Goal: Transaction & Acquisition: Purchase product/service

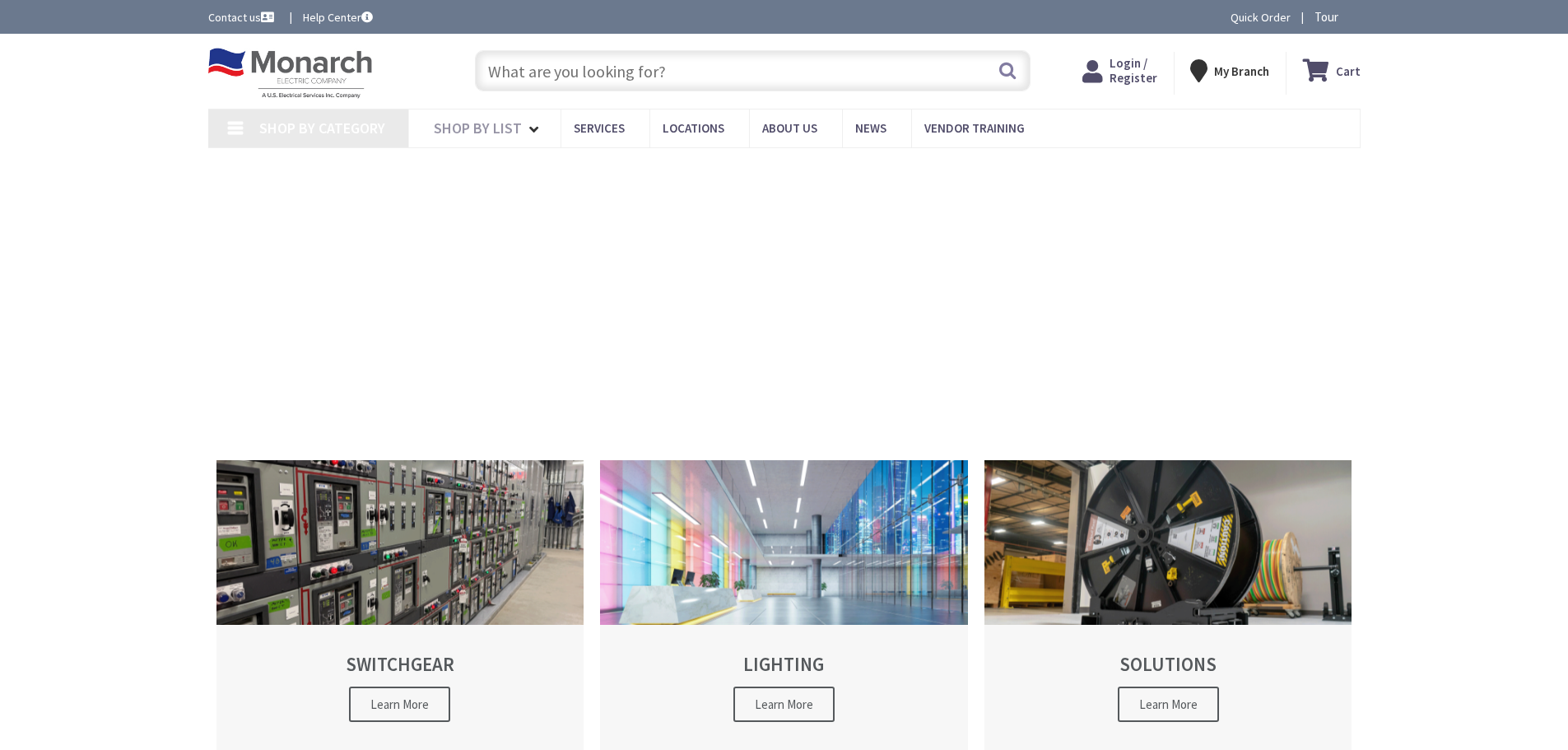
click at [620, 77] on input "text" at bounding box center [752, 70] width 555 height 41
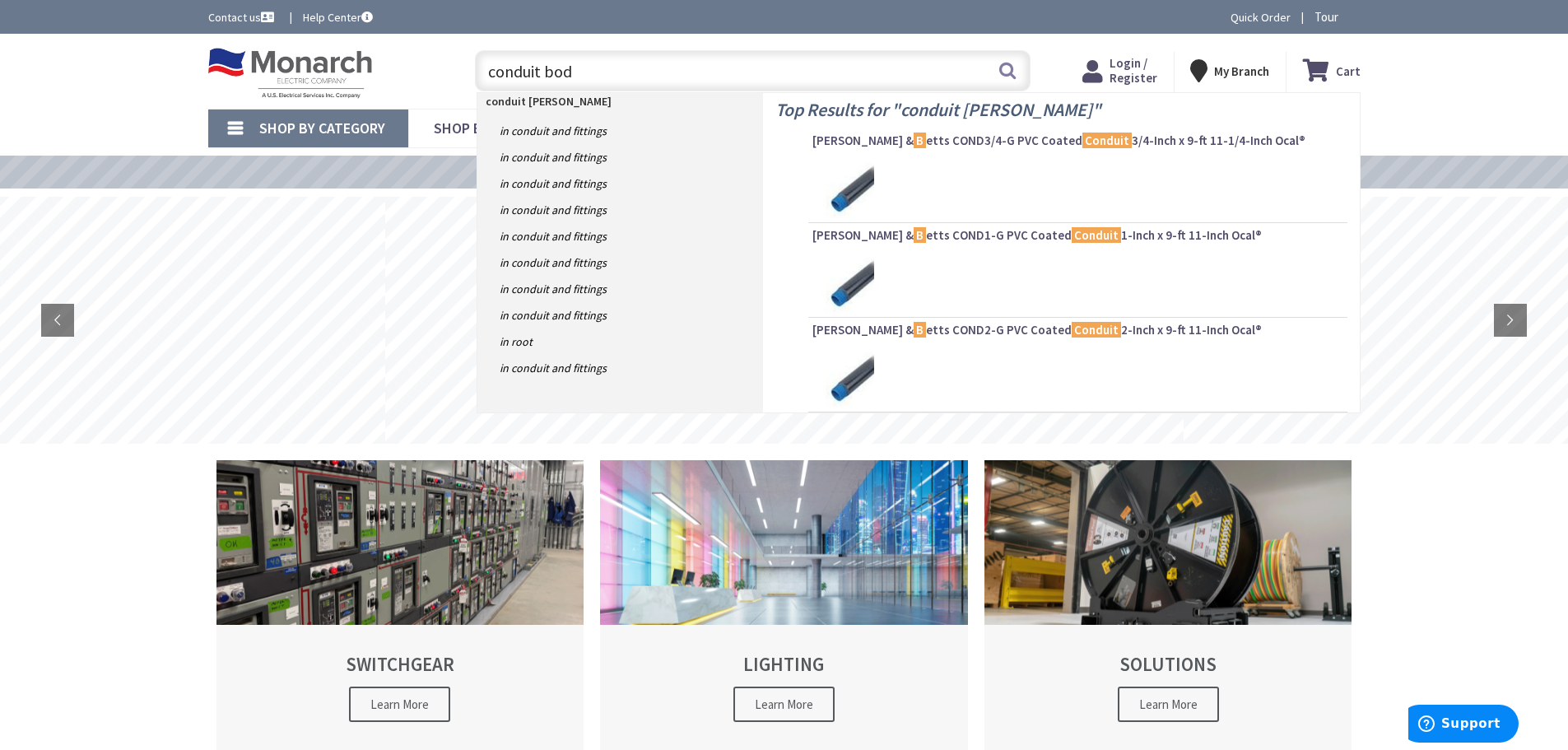
type input "conduit body"
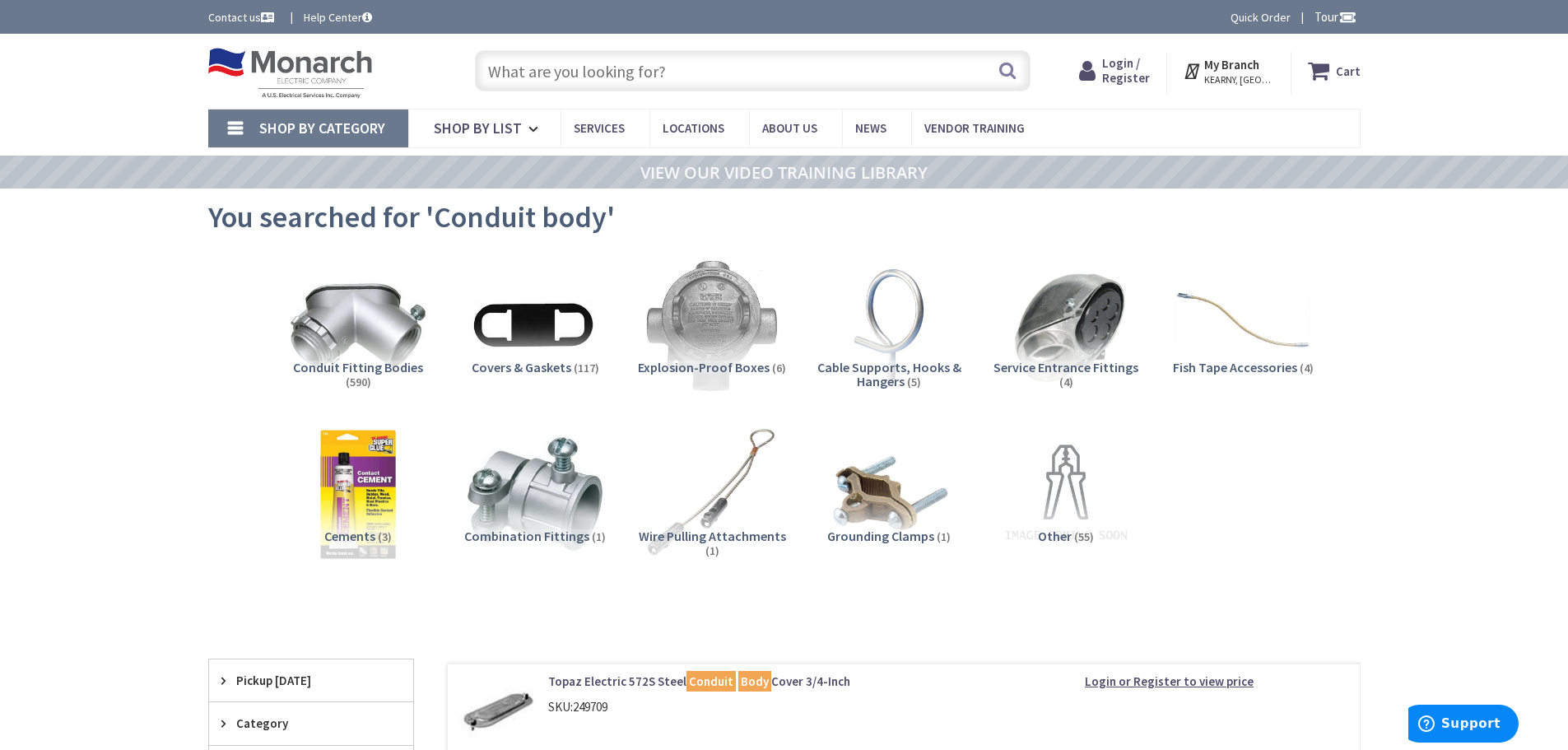
click at [369, 371] on span "Conduit Fitting Bodies" at bounding box center [358, 367] width 130 height 17
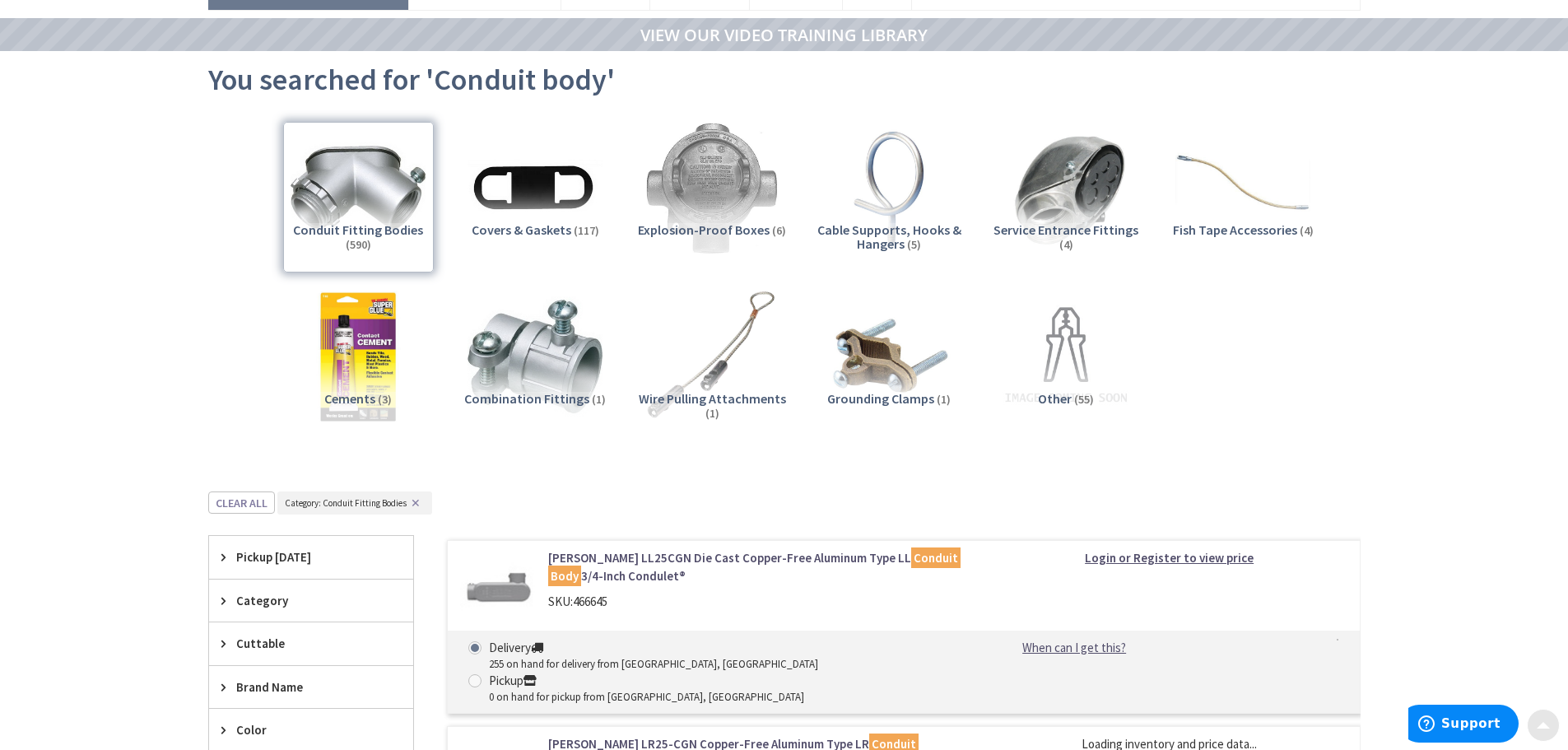
scroll to position [629, 0]
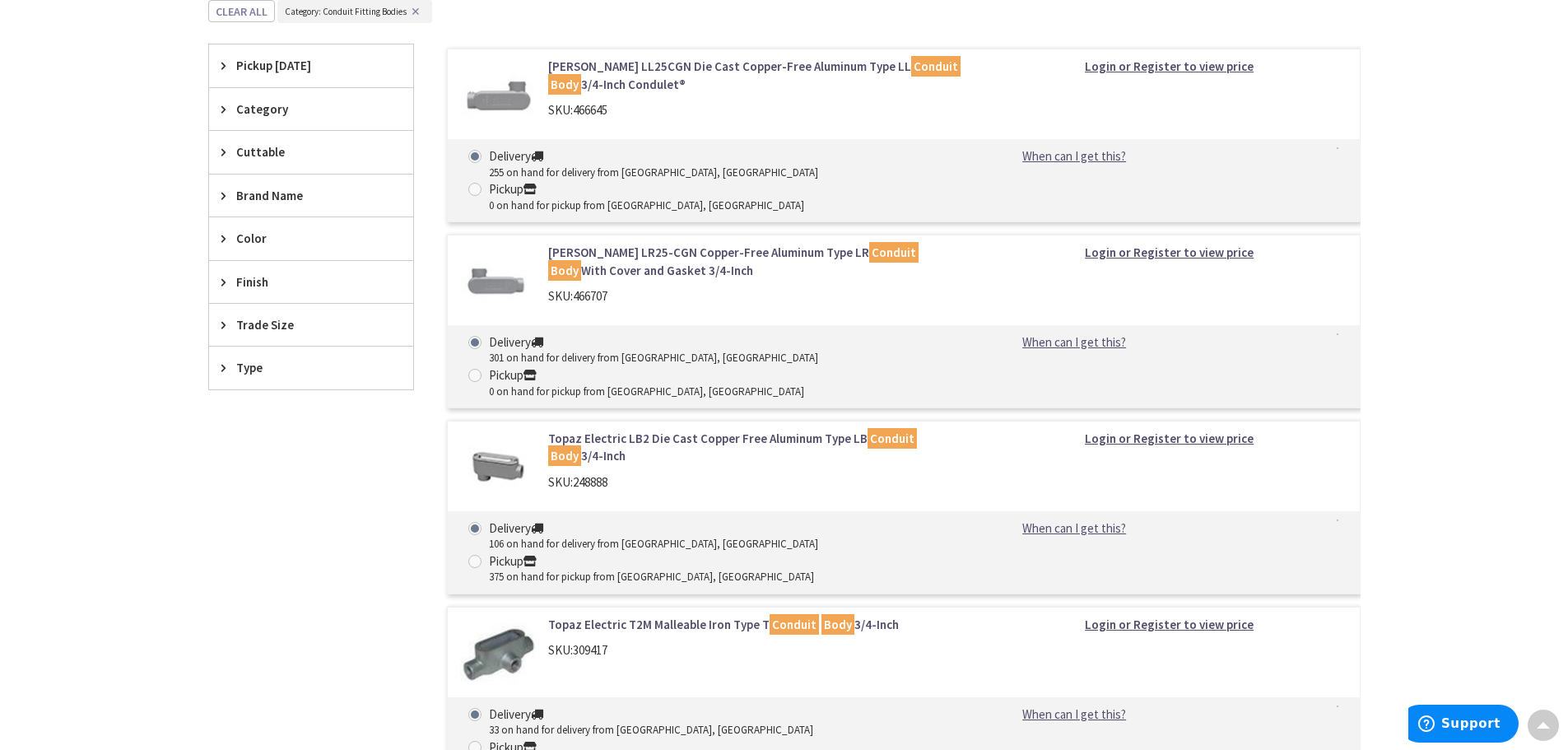
click at [261, 286] on span "Finish" at bounding box center [303, 281] width 134 height 18
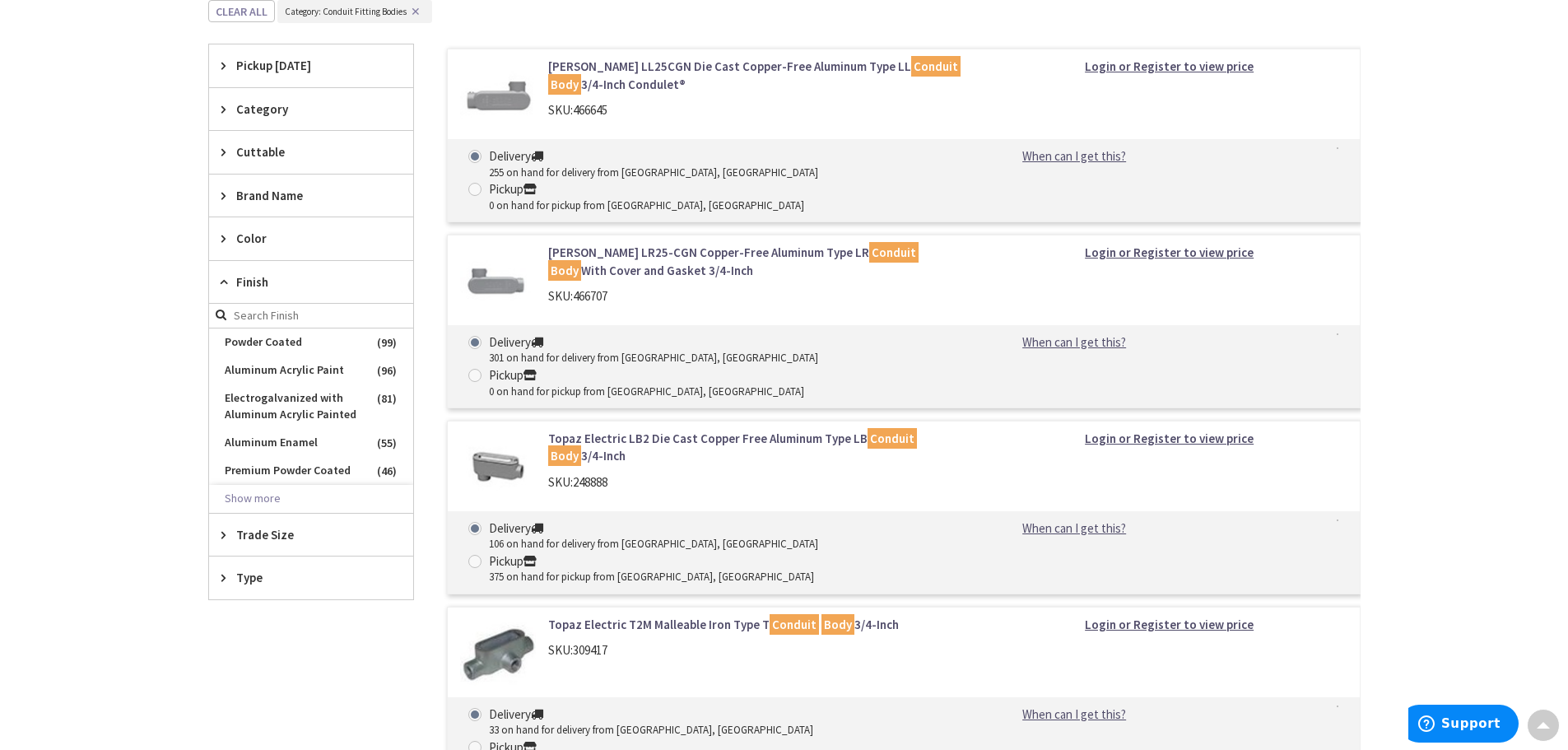
click at [260, 496] on button "Show more" at bounding box center [311, 499] width 204 height 28
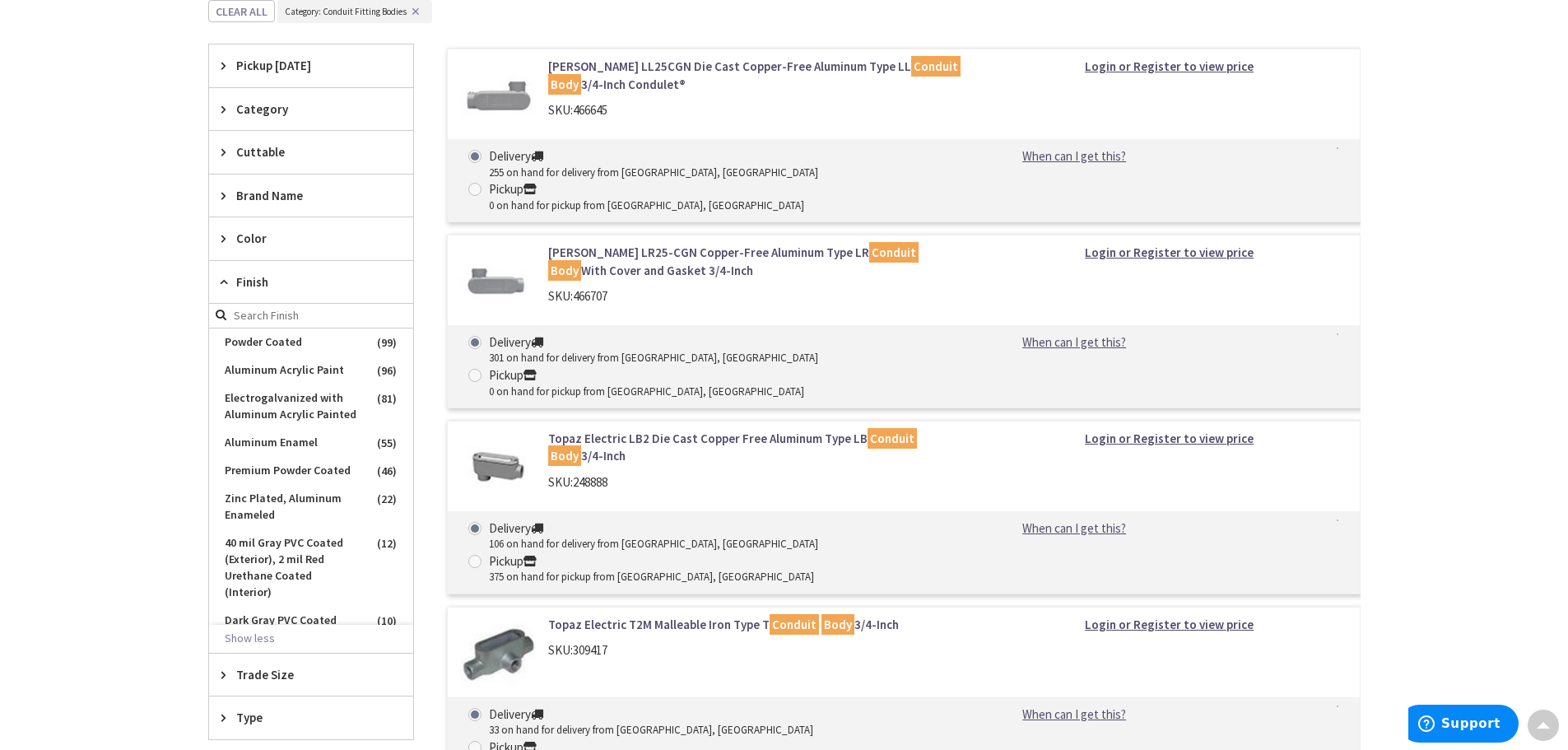
click at [248, 286] on span "Finish" at bounding box center [303, 281] width 134 height 18
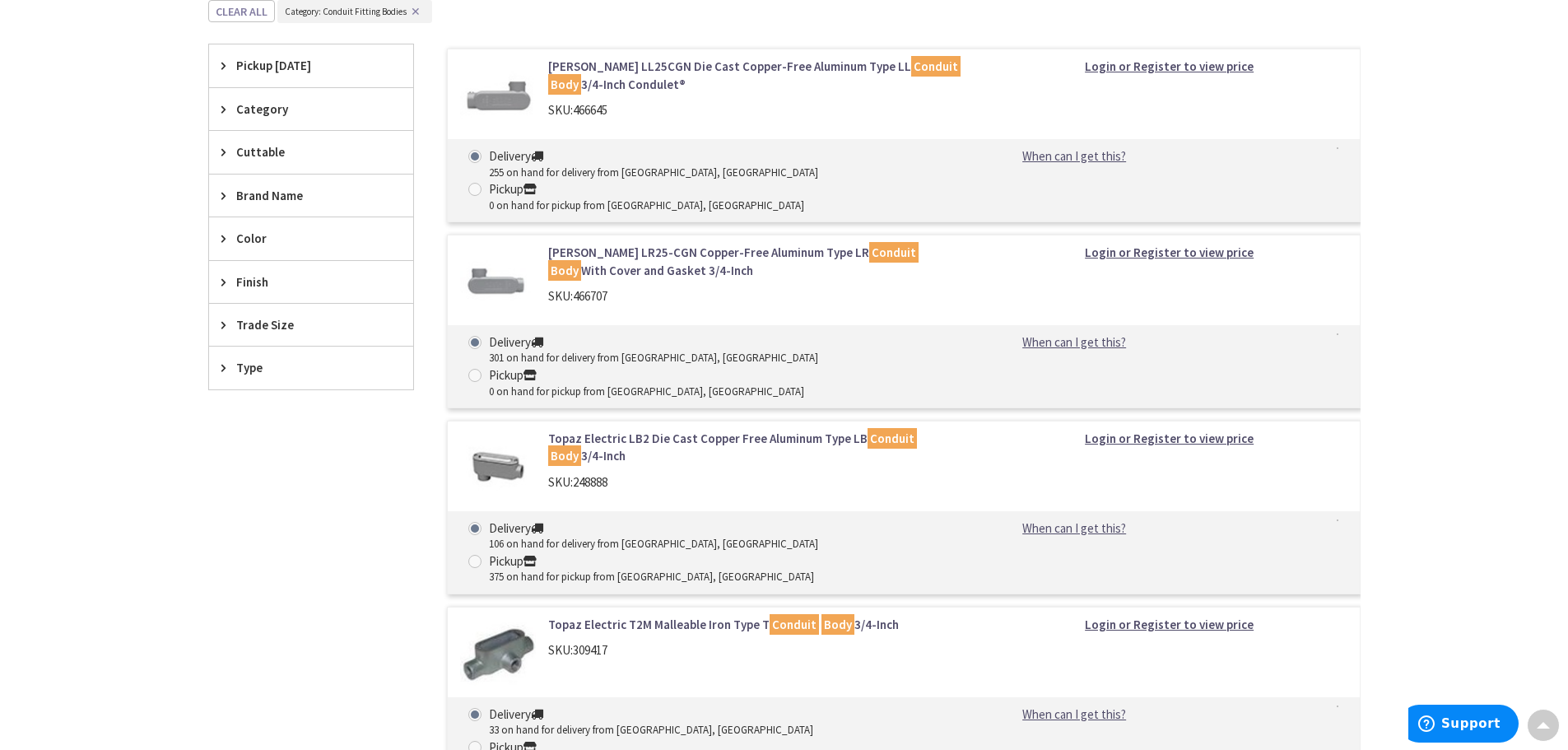
click at [258, 365] on span "Type" at bounding box center [303, 367] width 134 height 18
click at [267, 568] on button "Show more" at bounding box center [311, 569] width 204 height 28
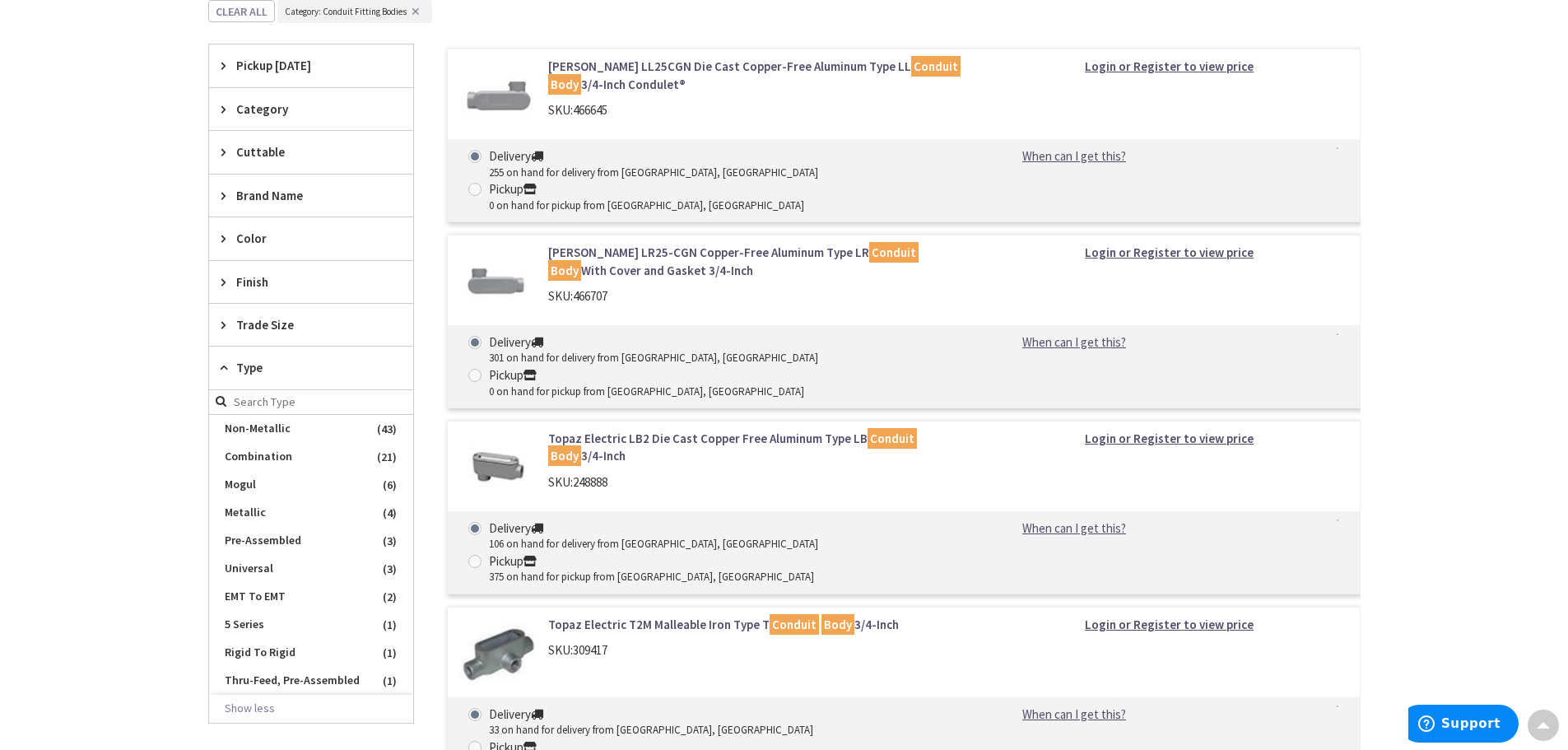
click at [257, 233] on span "Color" at bounding box center [303, 238] width 134 height 18
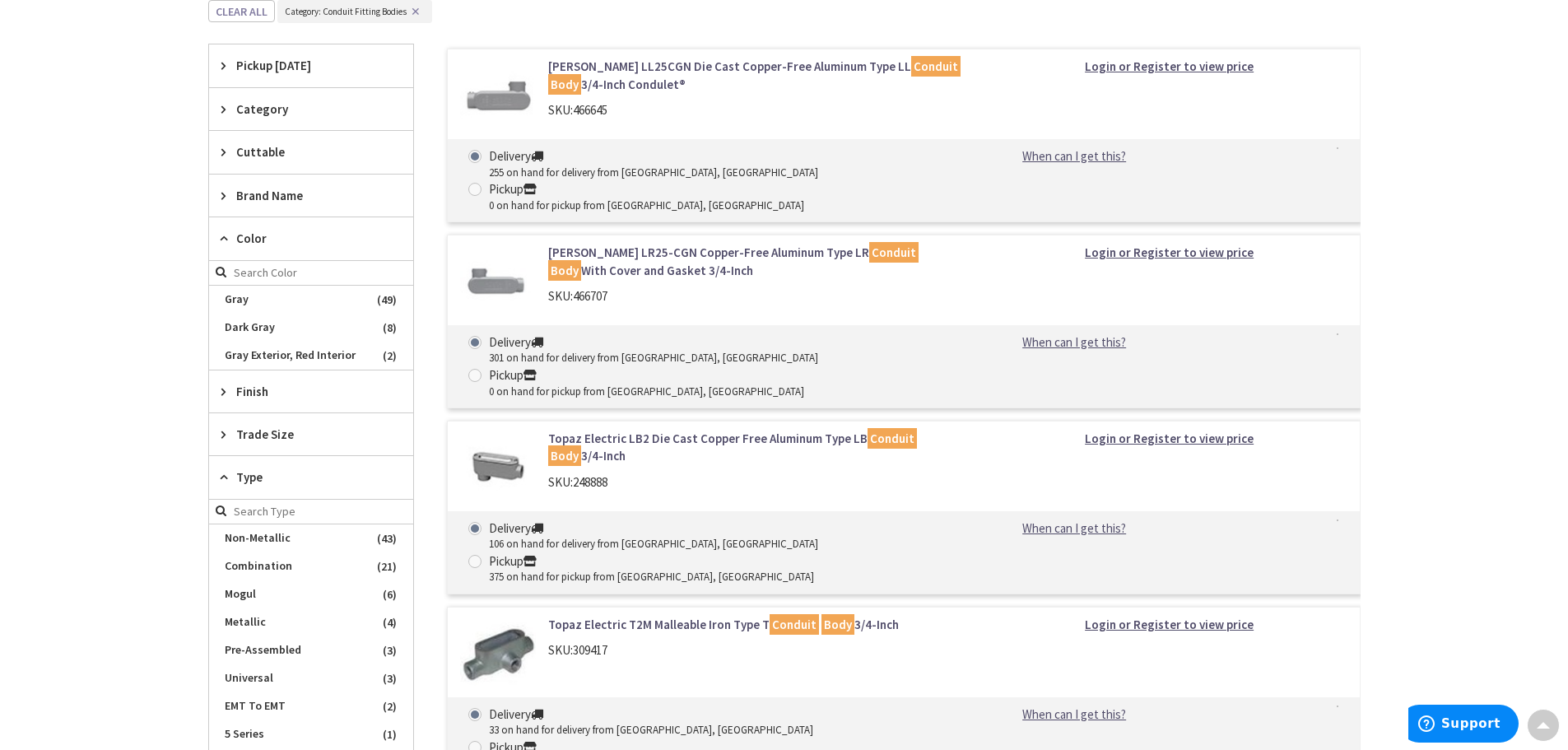
click at [257, 233] on span "Color" at bounding box center [303, 238] width 134 height 18
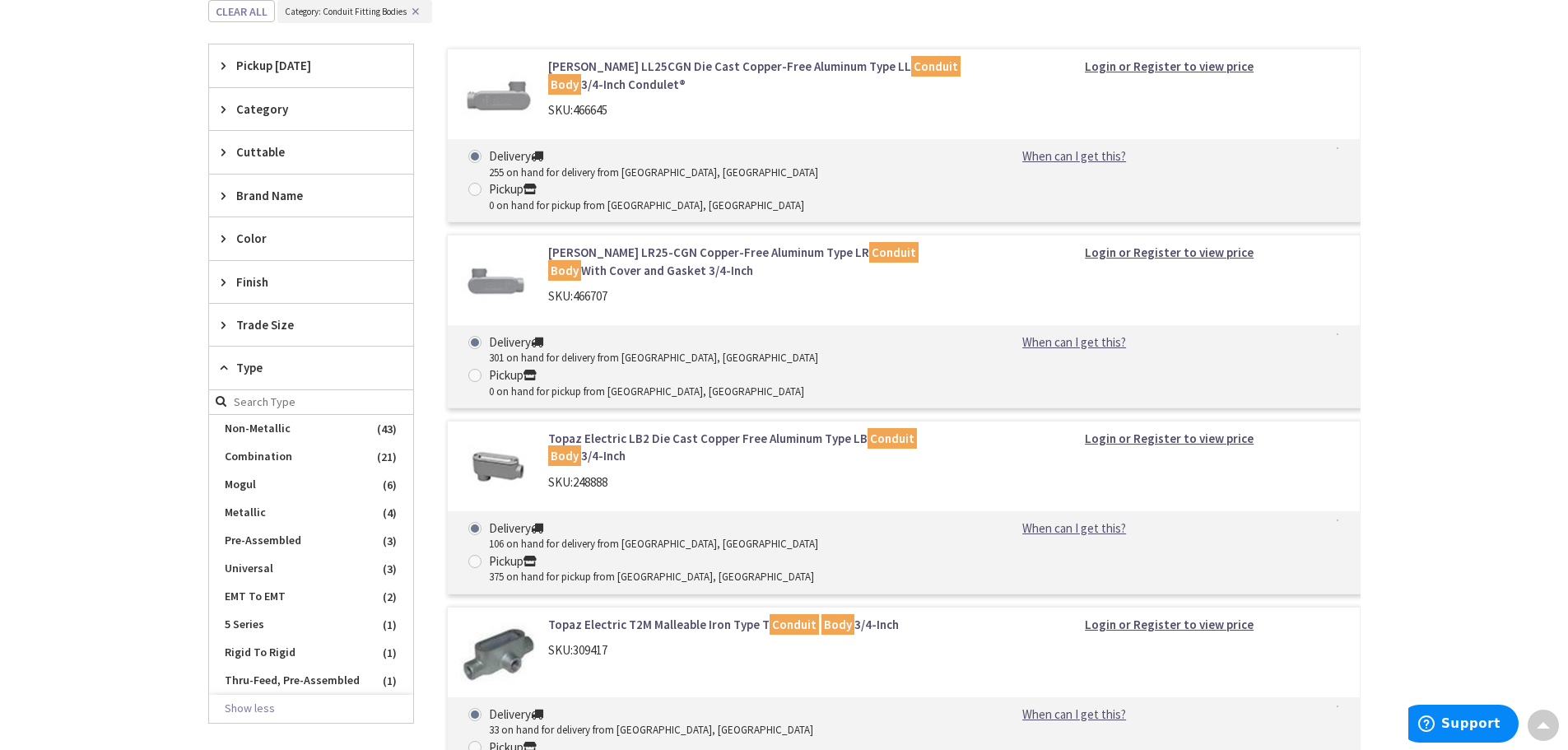
click at [271, 192] on span "Brand Name" at bounding box center [303, 195] width 134 height 18
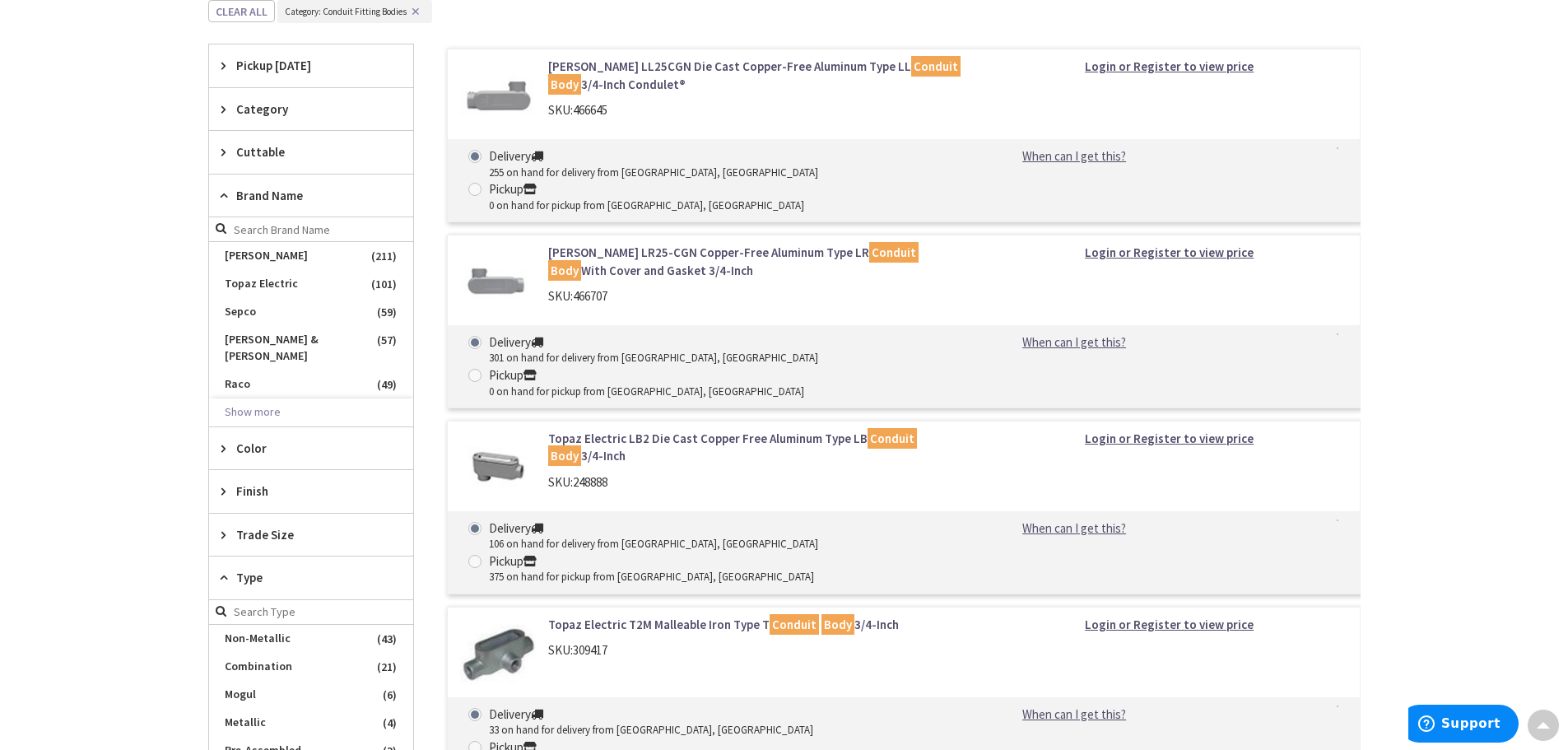
click at [276, 197] on span "Brand Name" at bounding box center [303, 195] width 134 height 18
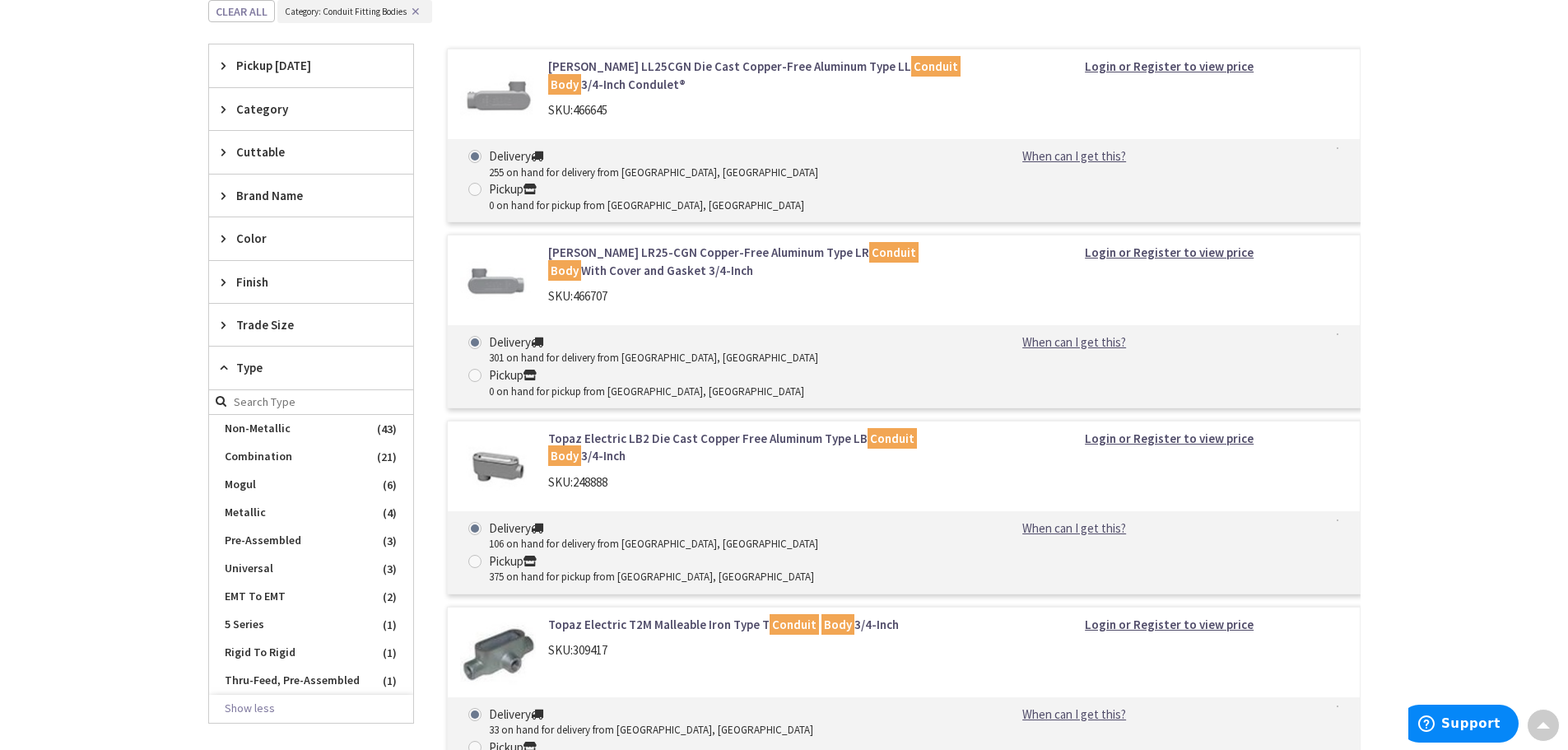
click at [273, 146] on span "Cuttable" at bounding box center [303, 151] width 134 height 18
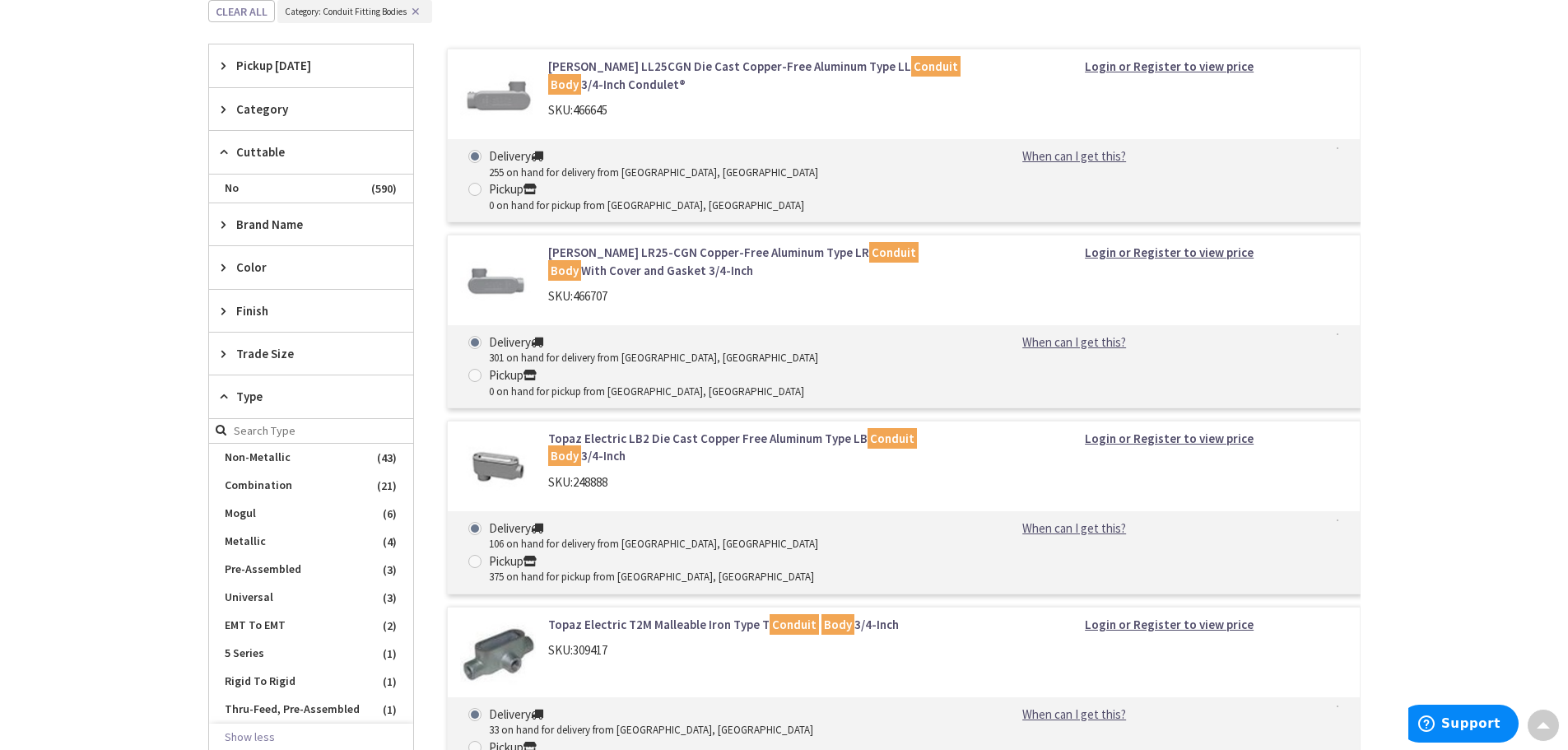
click at [273, 146] on span "Cuttable" at bounding box center [303, 151] width 134 height 18
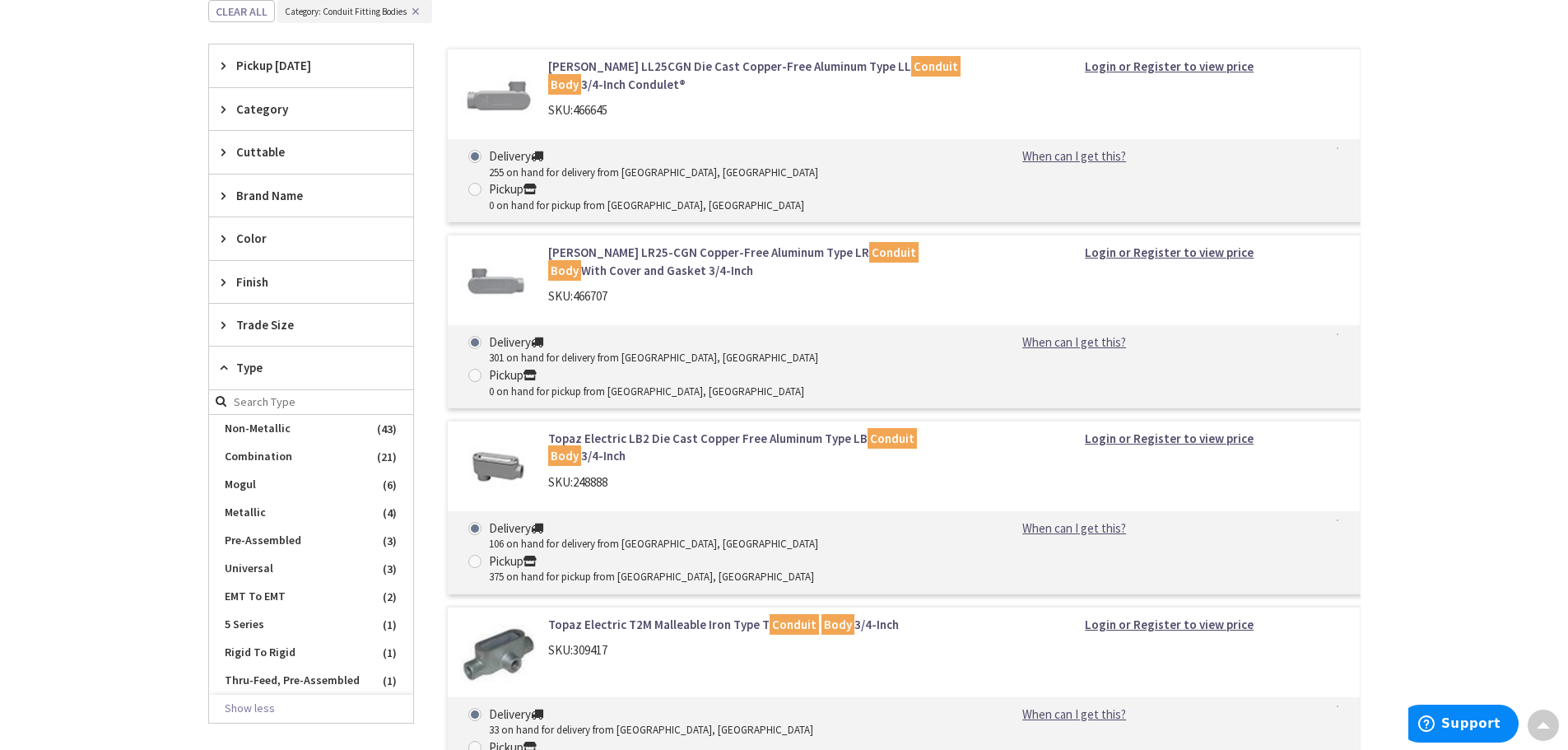
click at [269, 111] on span "Category" at bounding box center [303, 109] width 134 height 18
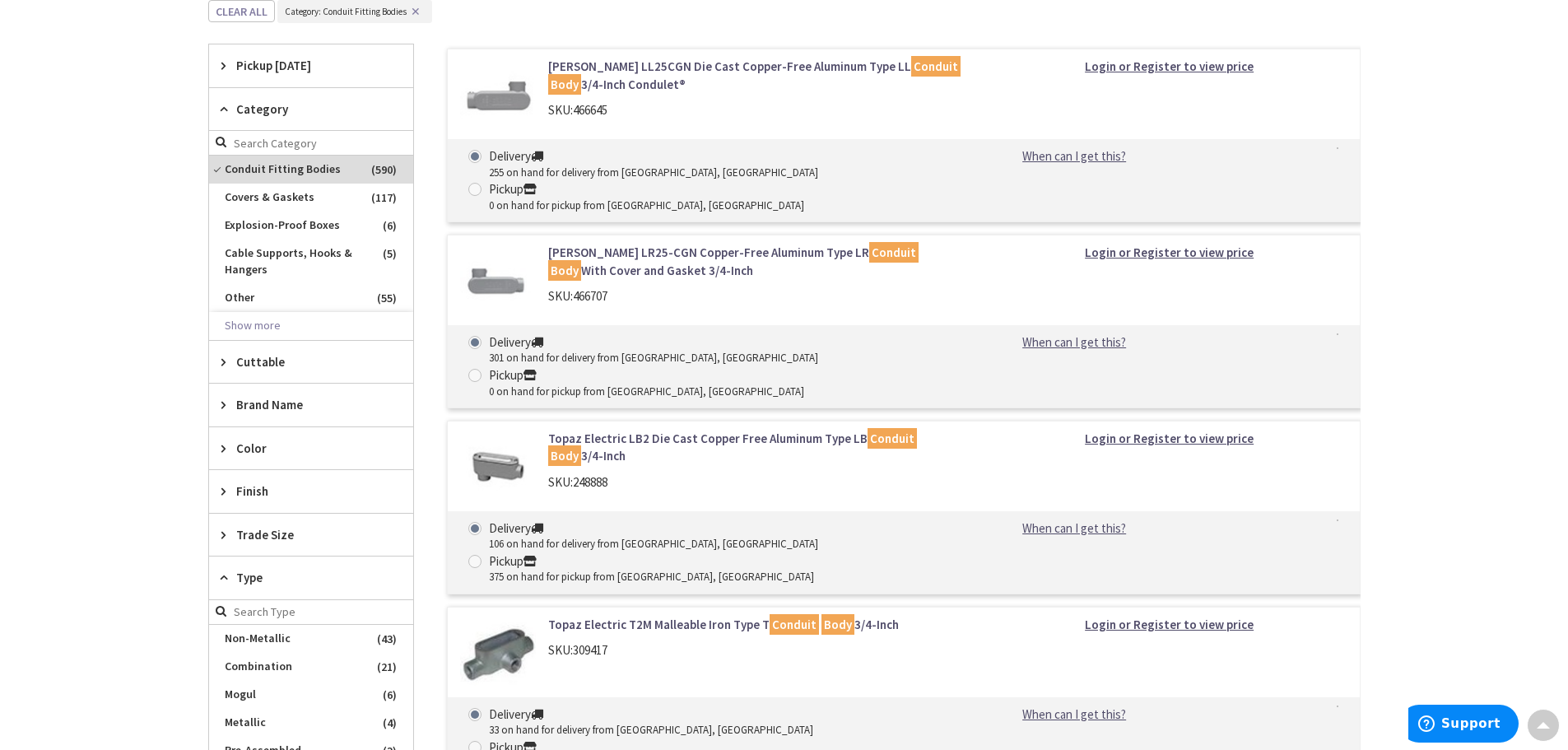
click at [269, 111] on span "Category" at bounding box center [303, 109] width 134 height 18
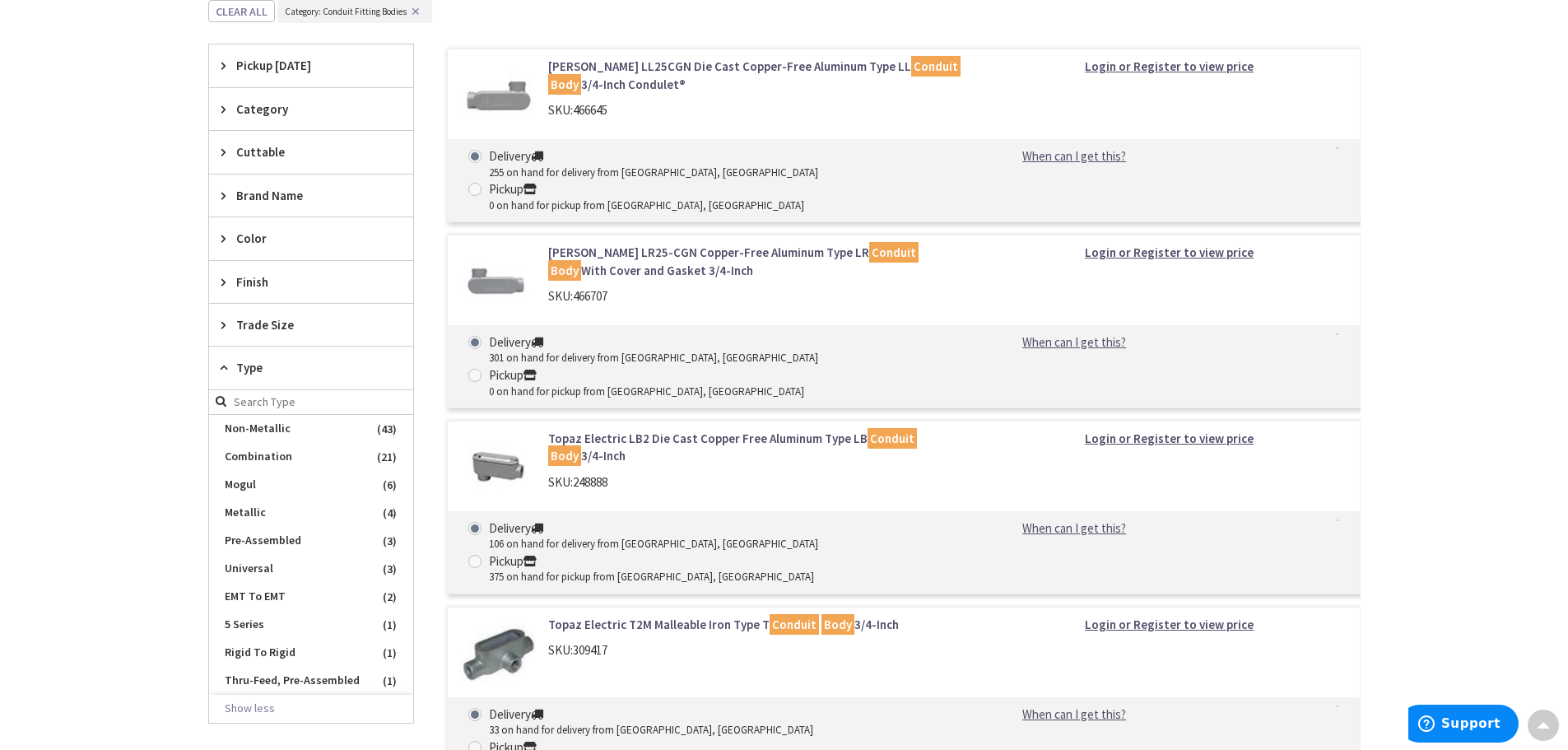
click at [276, 326] on span "Trade Size" at bounding box center [303, 324] width 134 height 18
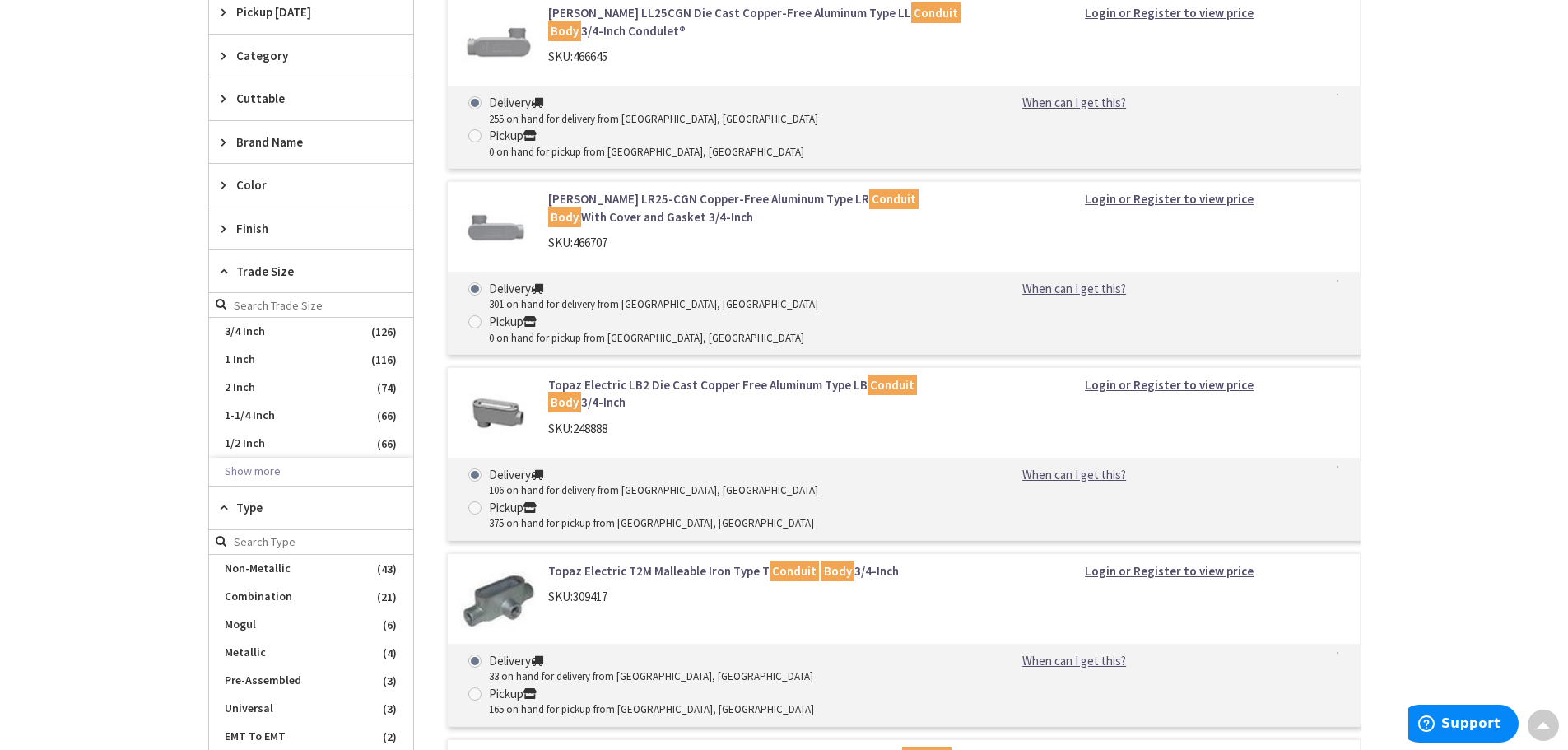
scroll to position [712, 0]
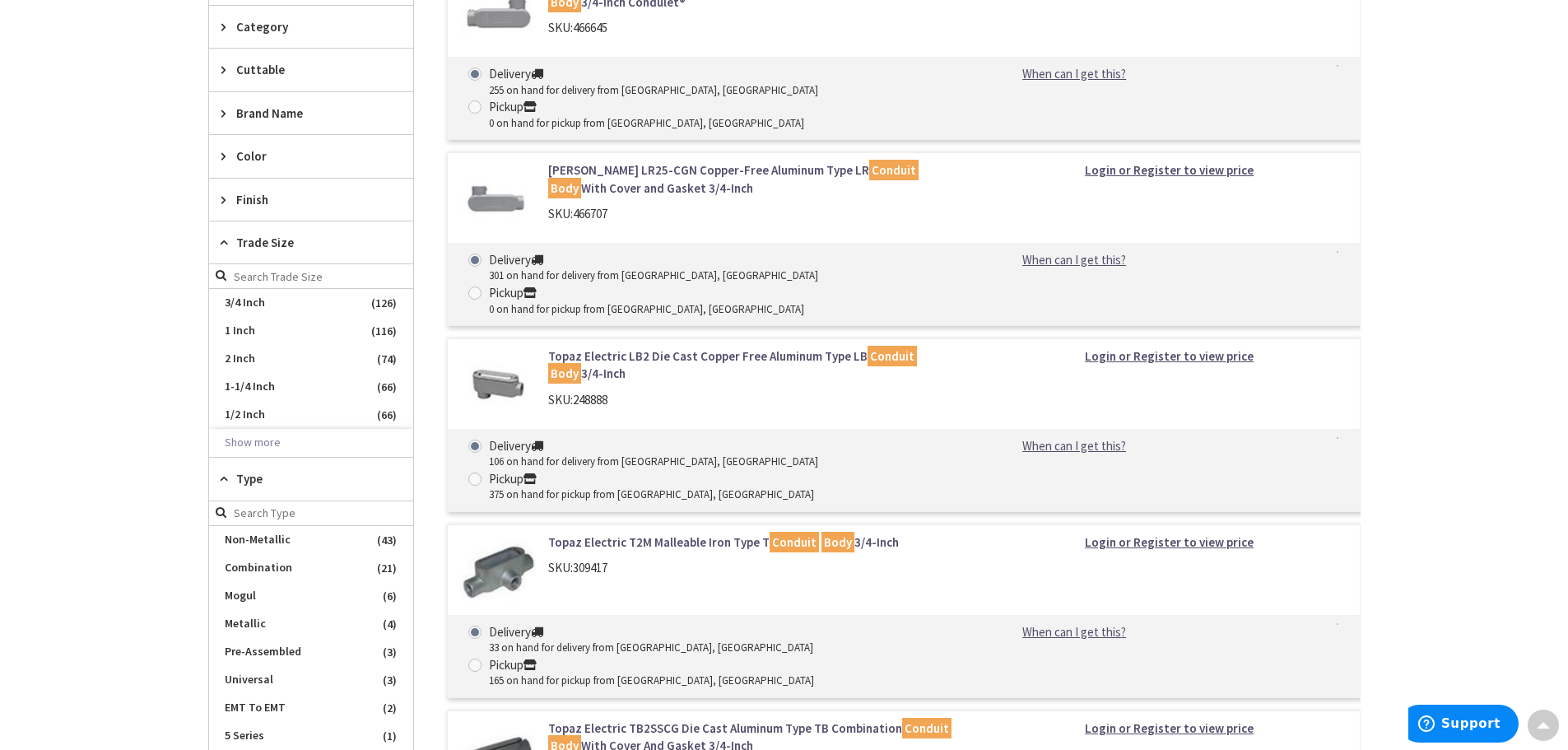
click at [272, 365] on span "2 Inch" at bounding box center [311, 359] width 204 height 28
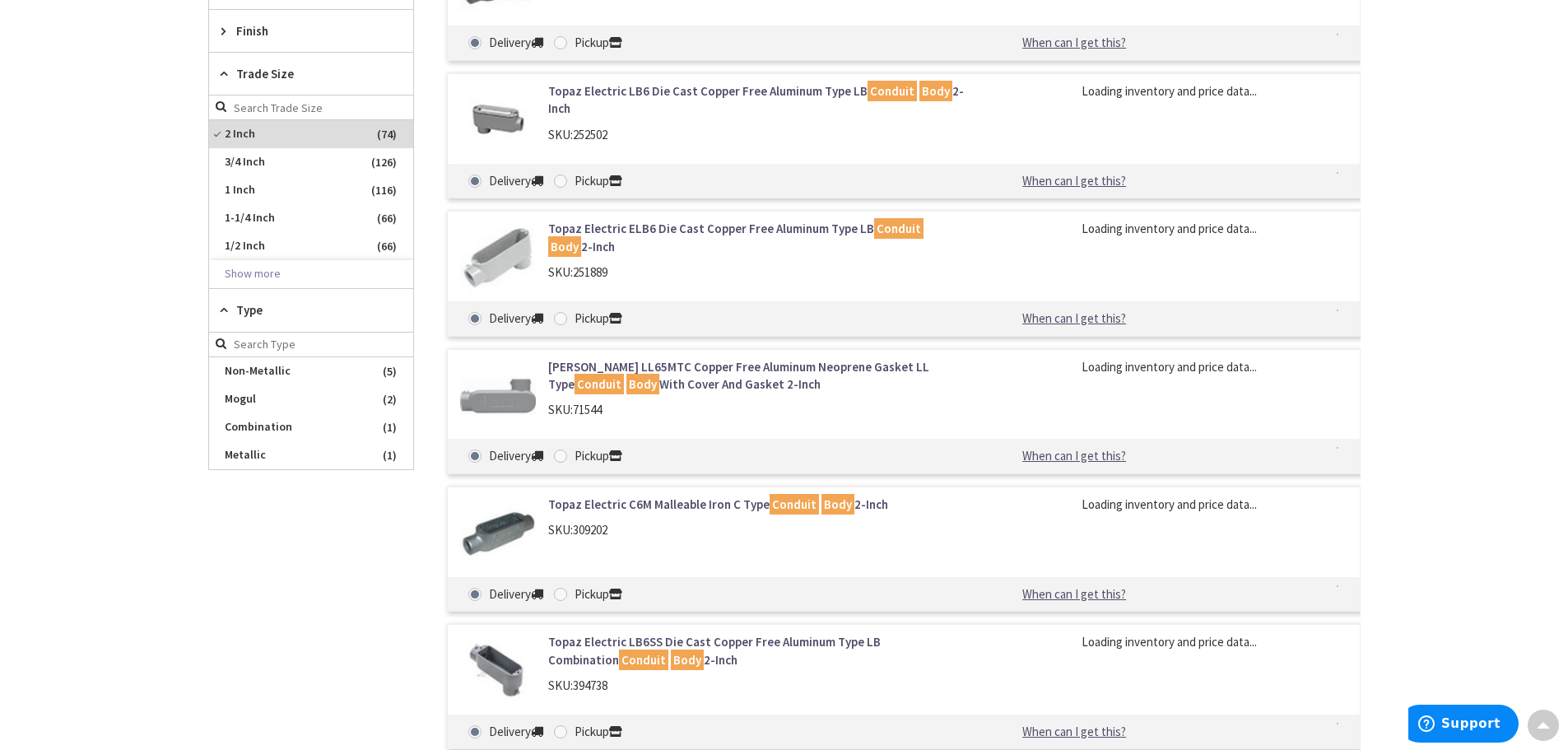
scroll to position [543, 0]
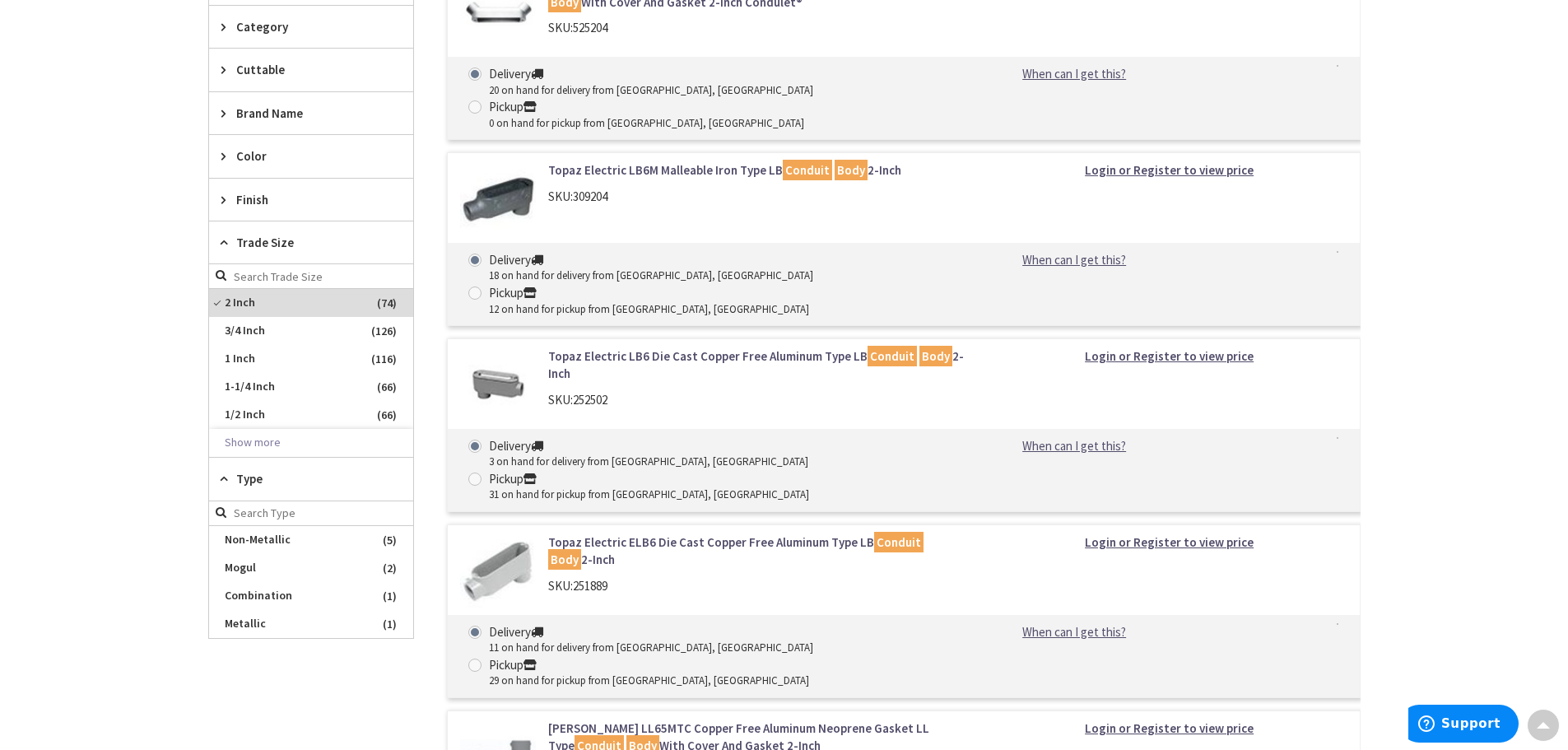
click at [258, 621] on span "Metallic" at bounding box center [311, 624] width 204 height 28
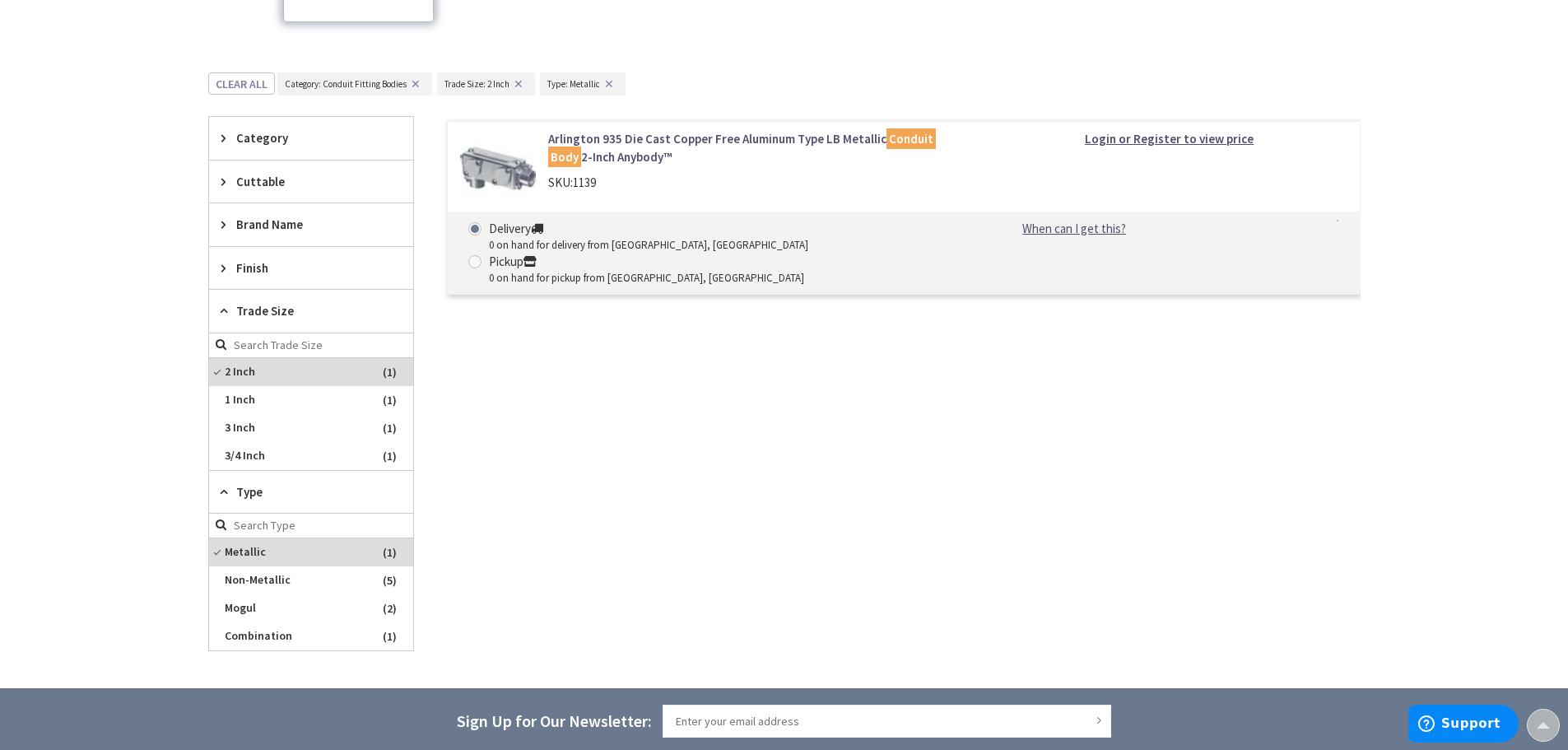
scroll to position [417, 0]
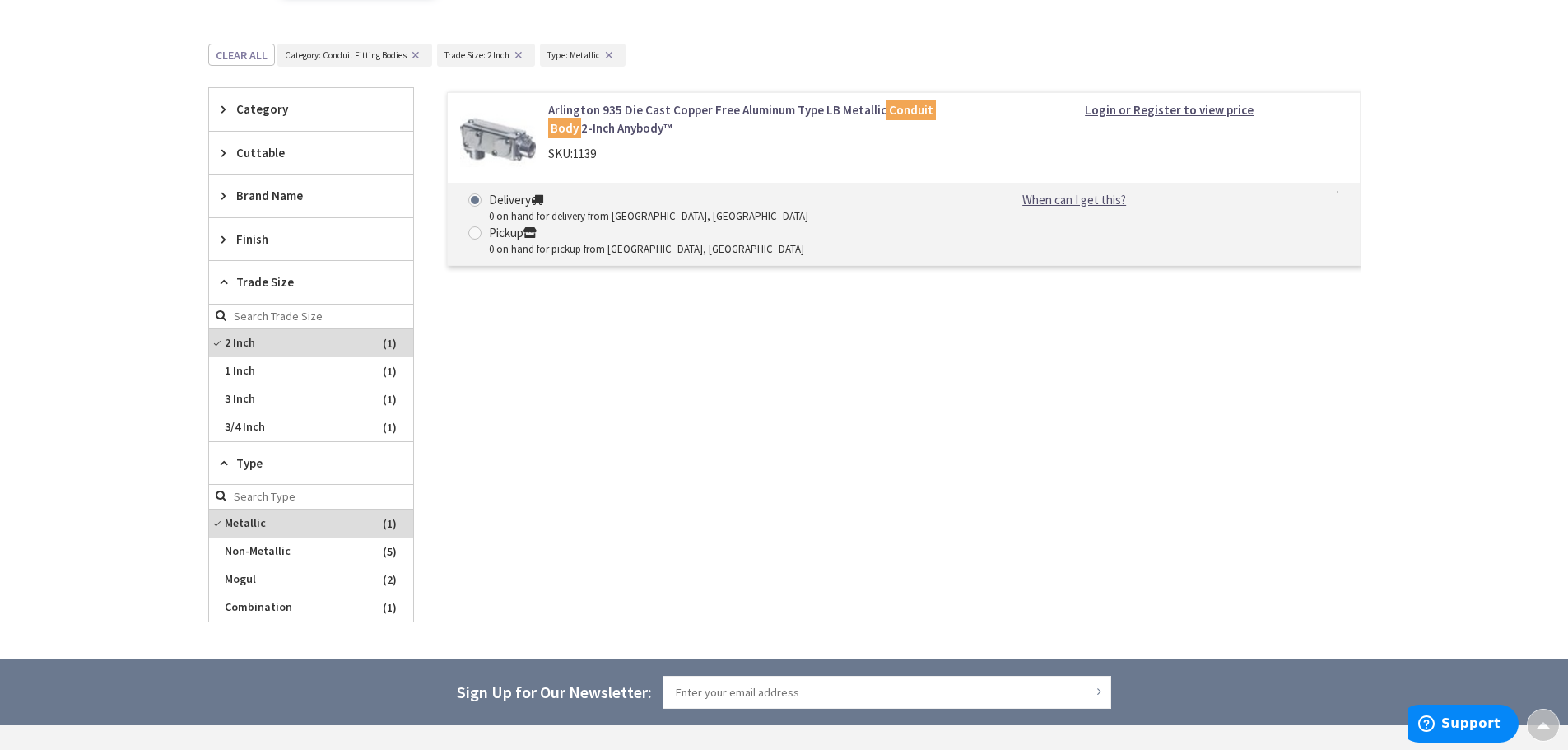
click at [254, 521] on span "Metallic" at bounding box center [311, 524] width 204 height 28
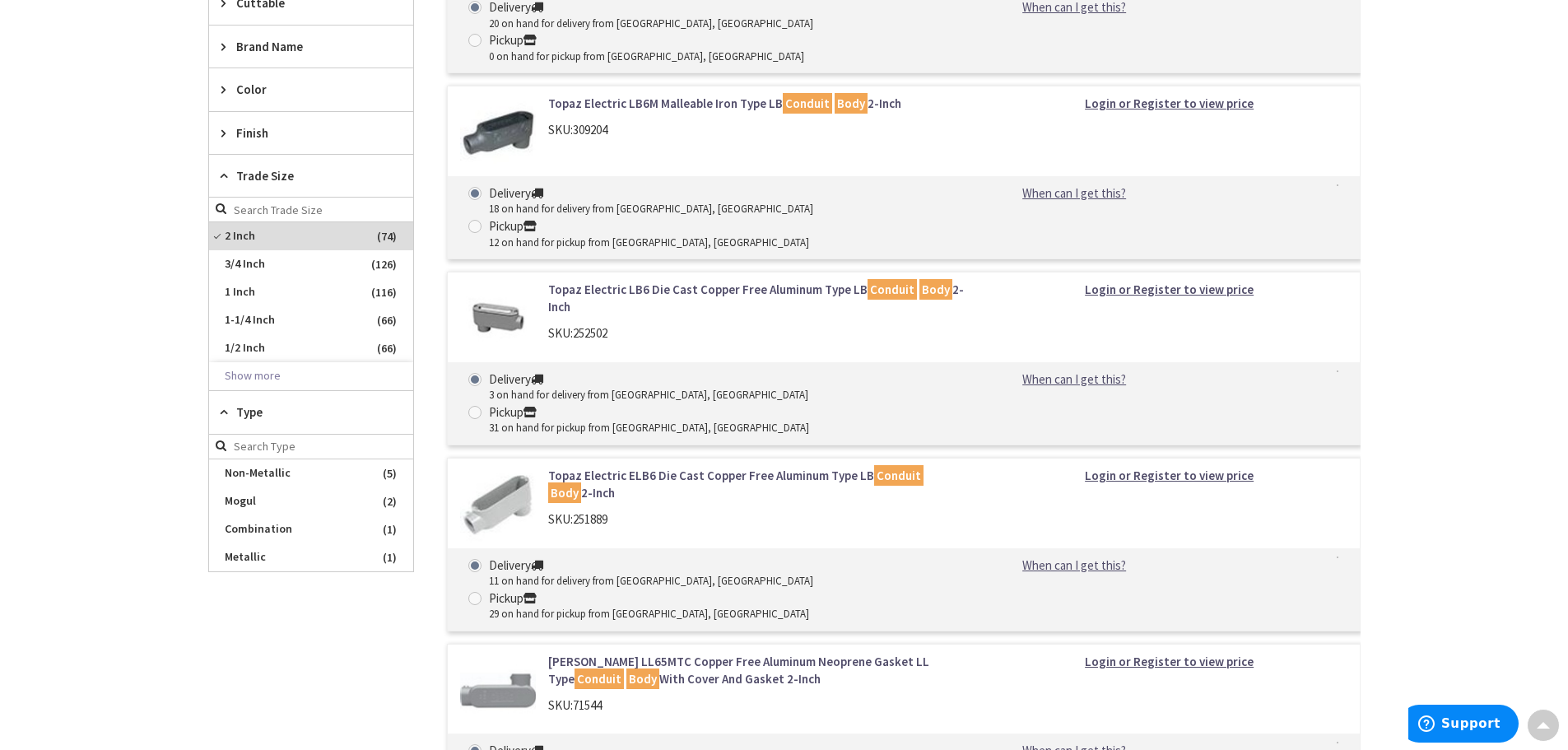
scroll to position [663, 0]
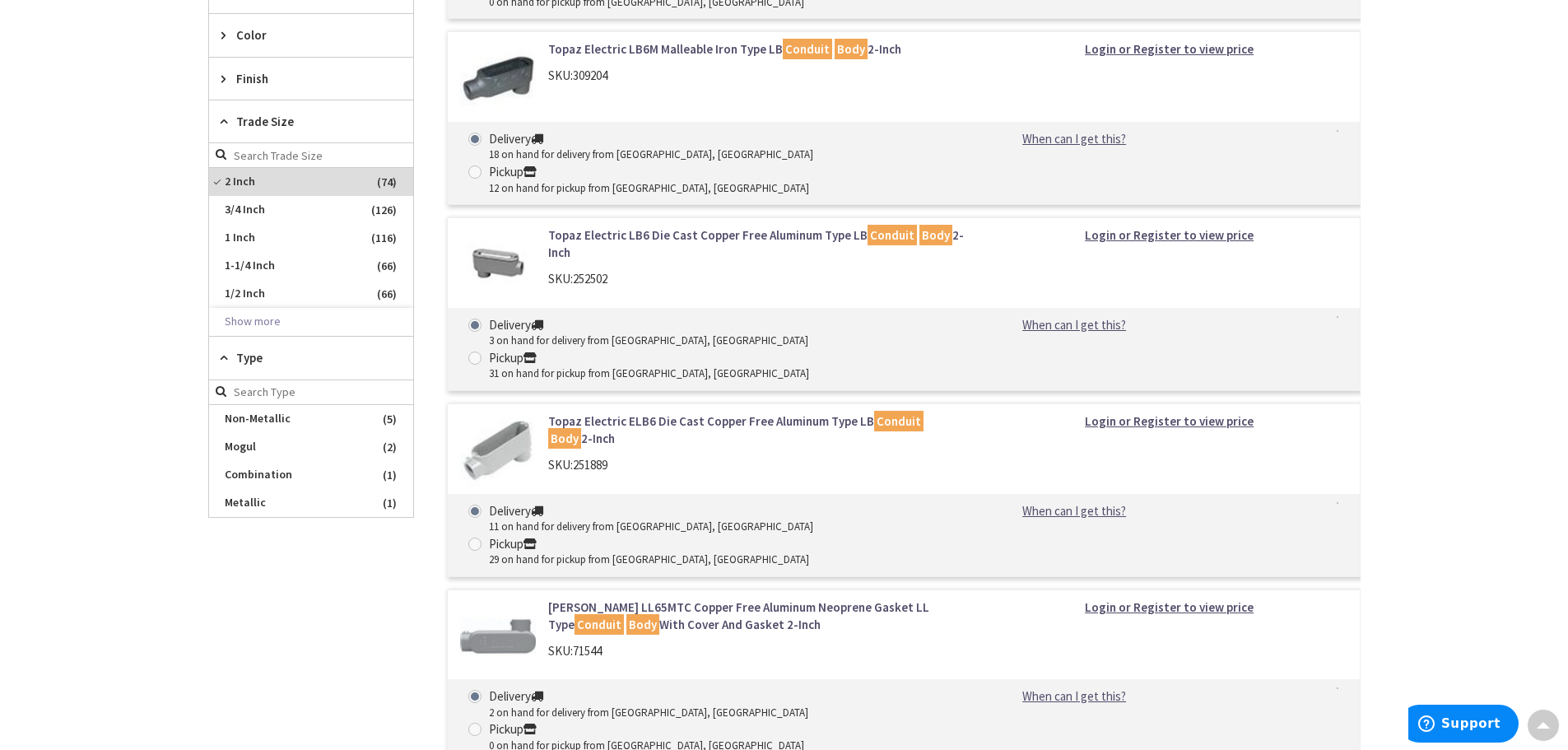
click at [266, 127] on span "Trade Size" at bounding box center [303, 121] width 134 height 18
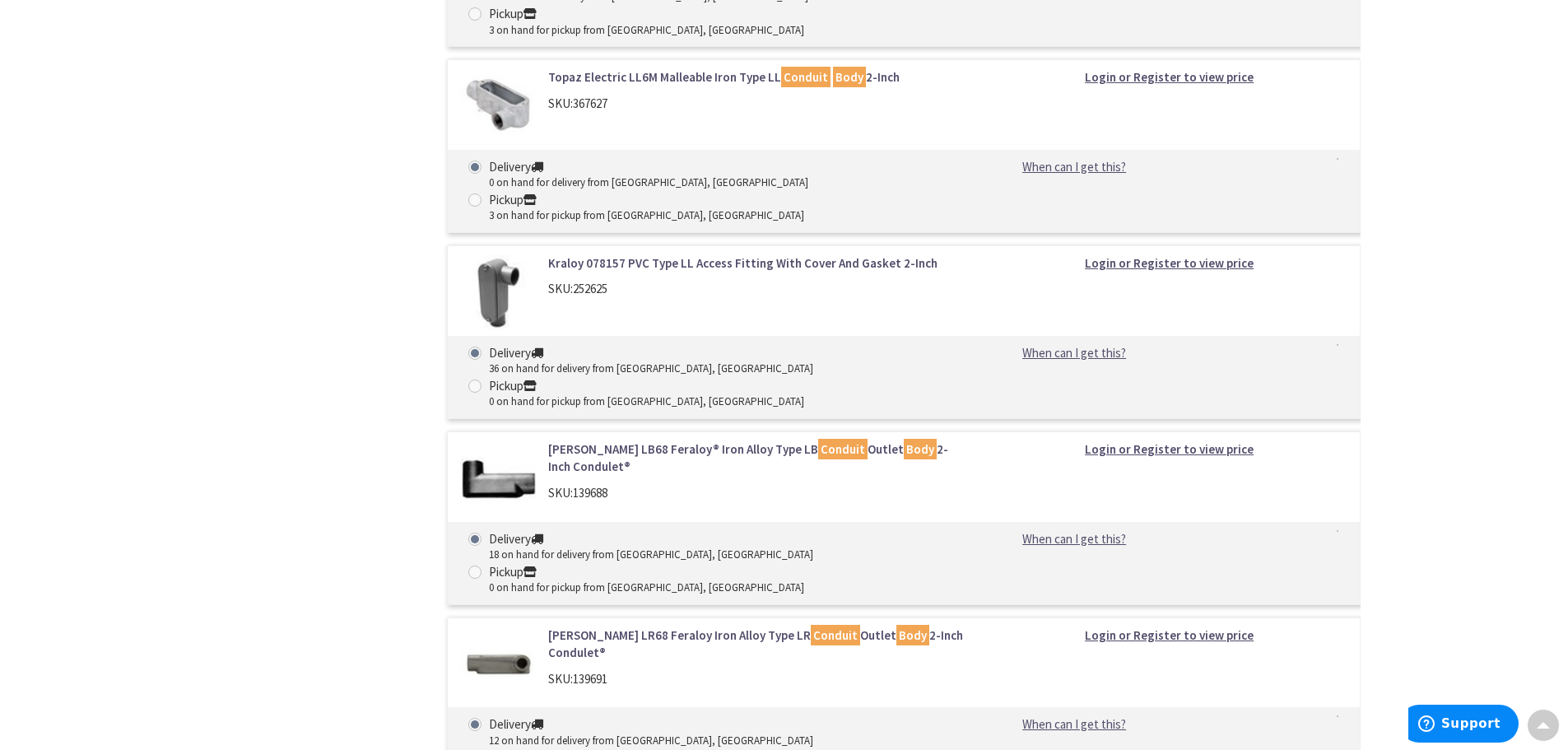
scroll to position [2968, 0]
